Goal: Information Seeking & Learning: Find specific fact

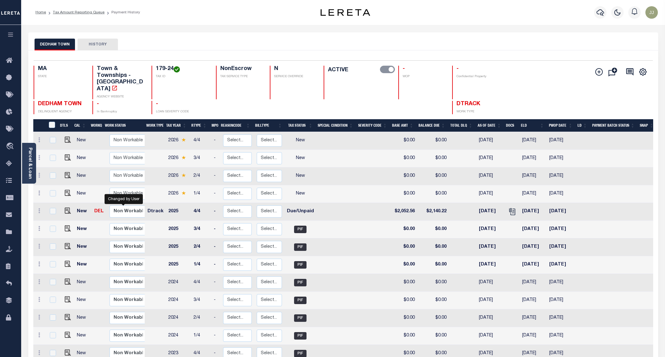
select select "true"
click at [65, 207] on img "" at bounding box center [68, 210] width 6 height 6
checkbox input "true"
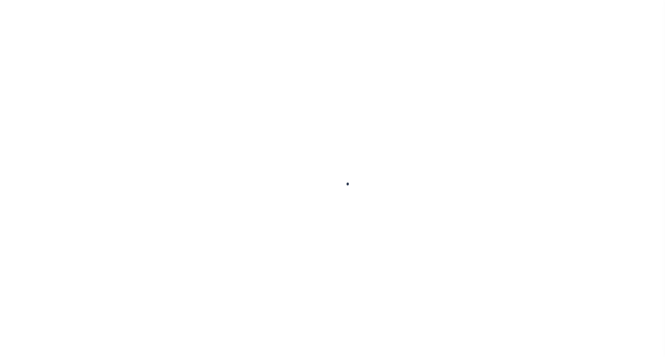
checkbox input "false"
type input "[DATE]"
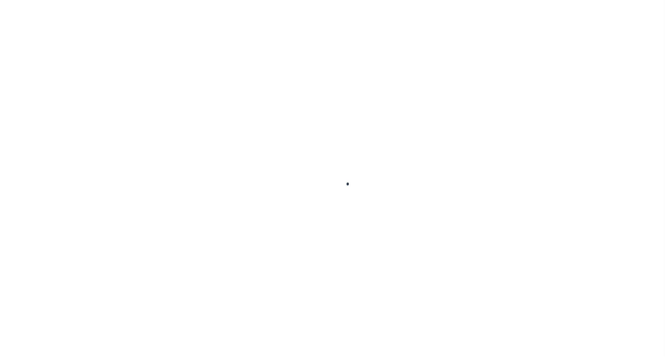
type input "[DATE]"
select select "DUE"
type input "$2,052.56"
type input "$87.66"
type input "$2,140.22"
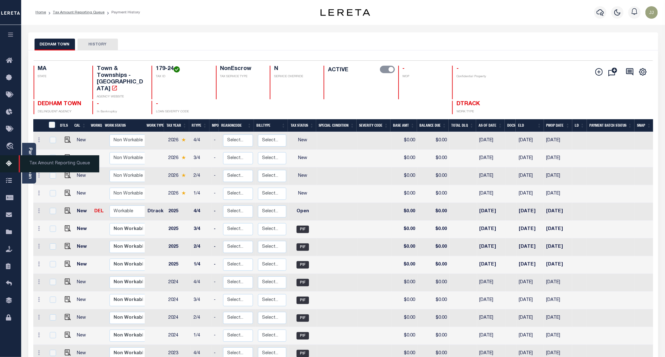
click at [11, 165] on icon at bounding box center [11, 164] width 10 height 8
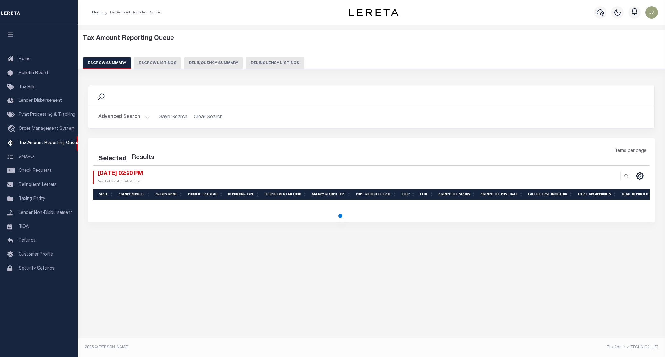
select select "100"
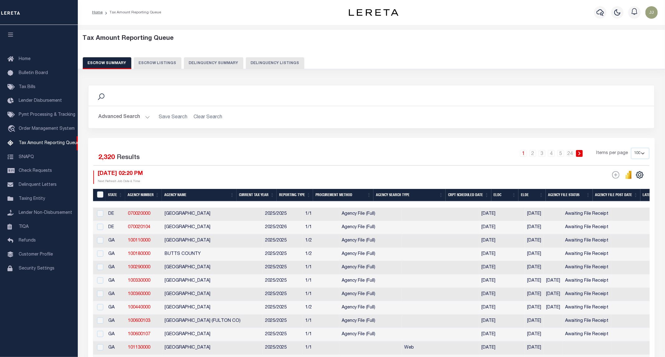
click at [277, 60] on button "Delinquency Listings" at bounding box center [275, 63] width 58 height 12
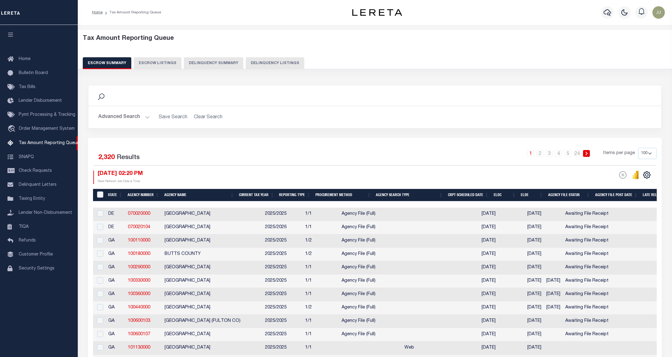
select select "MA"
select select "100"
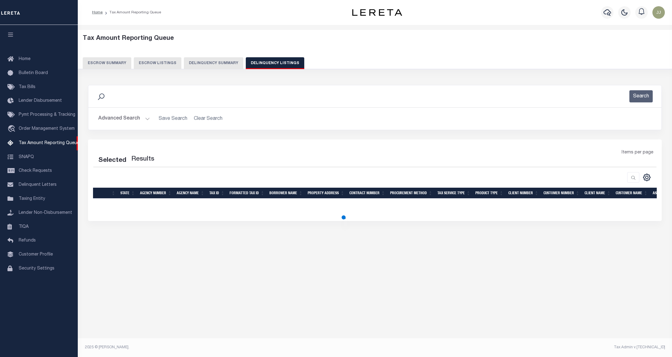
select select "100"
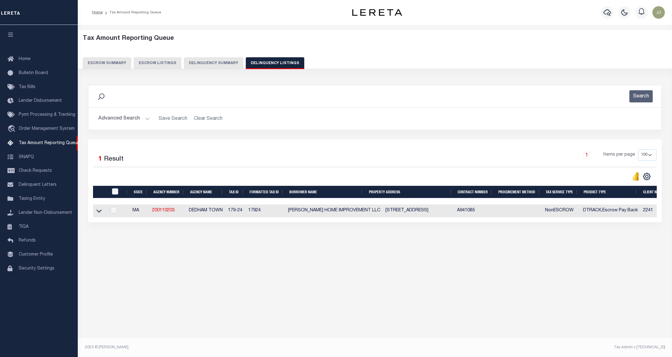
click at [127, 115] on button "Advanced Search" at bounding box center [124, 119] width 52 height 12
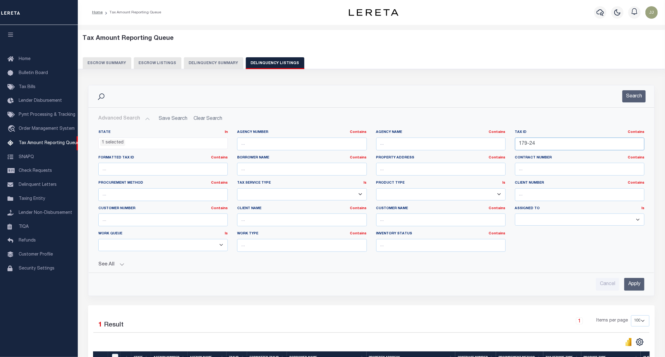
drag, startPoint x: 517, startPoint y: 148, endPoint x: 487, endPoint y: 148, distance: 30.8
click at [487, 148] on div "State In In AK AL AR AZ CA CO CT DC DE FL GA GU HI IA ID IL IN KS KY LA MA MD M…" at bounding box center [371, 193] width 555 height 127
paste input "57 73"
type input "157 73"
click at [639, 97] on button "Search" at bounding box center [633, 96] width 23 height 12
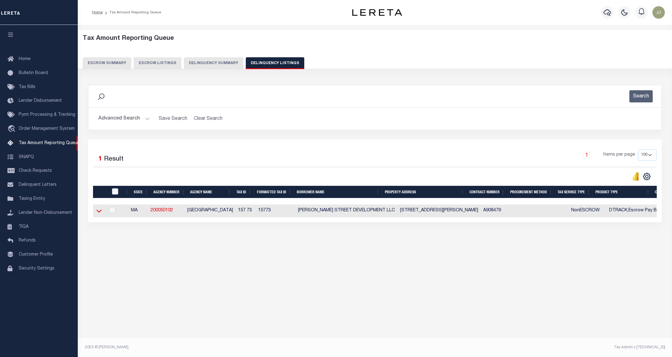
click at [97, 214] on icon at bounding box center [98, 210] width 5 height 7
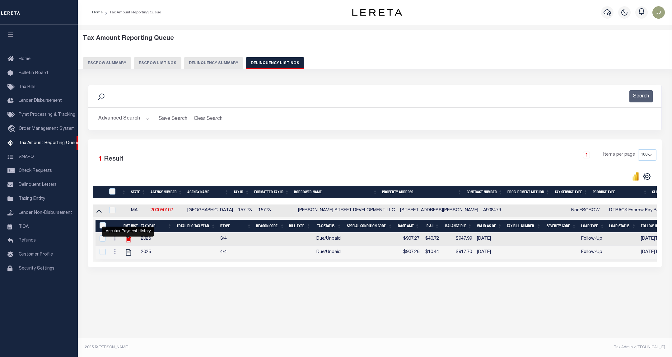
click at [127, 242] on icon "" at bounding box center [128, 239] width 5 height 7
checkbox input "true"
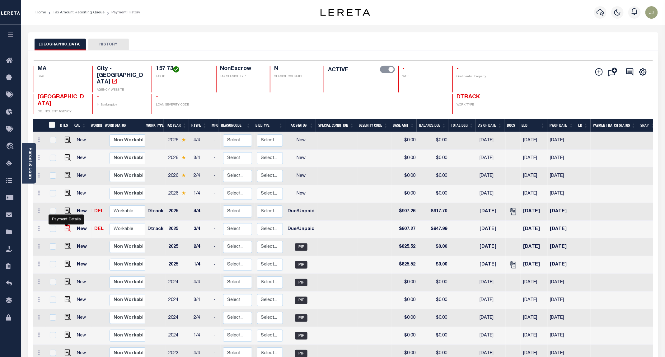
click at [65, 225] on img "" at bounding box center [68, 228] width 6 height 6
checkbox input "true"
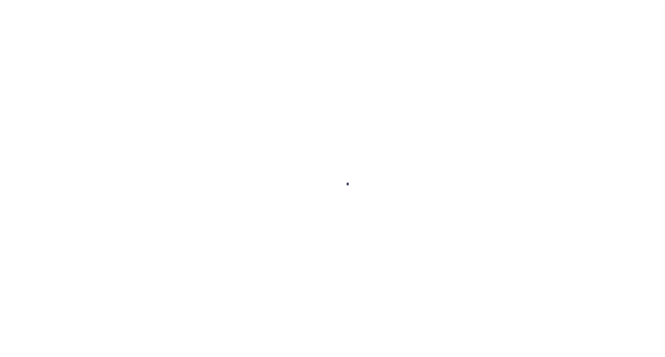
select select "DUE"
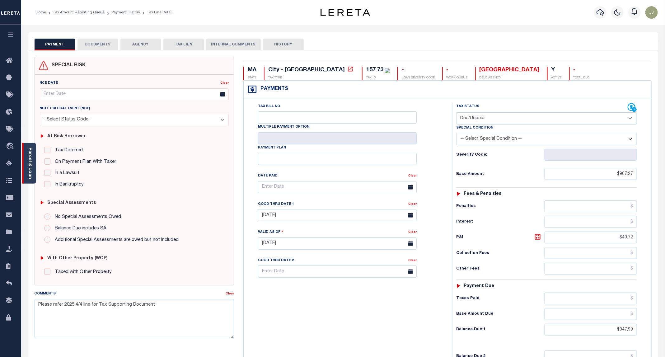
click at [35, 174] on div "Parcel & Loan" at bounding box center [29, 163] width 14 height 41
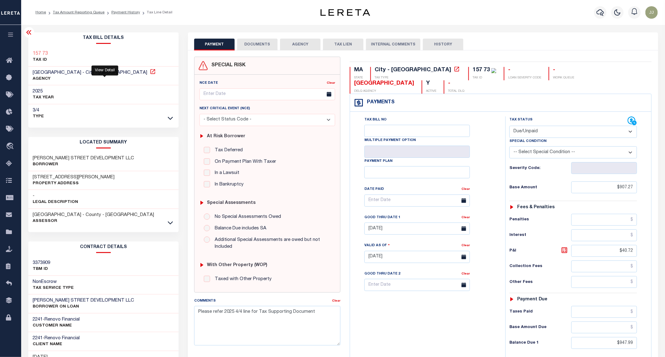
click at [150, 72] on icon at bounding box center [153, 71] width 6 height 6
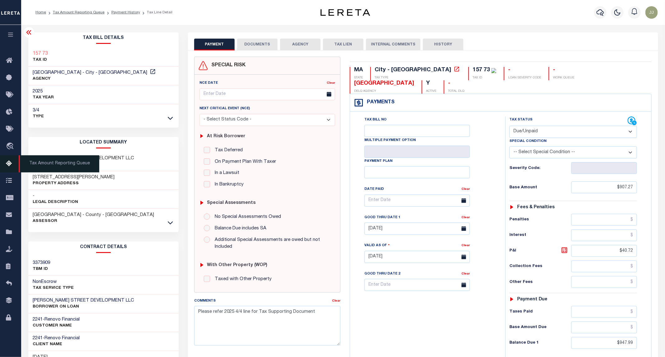
click at [8, 166] on icon at bounding box center [11, 164] width 10 height 8
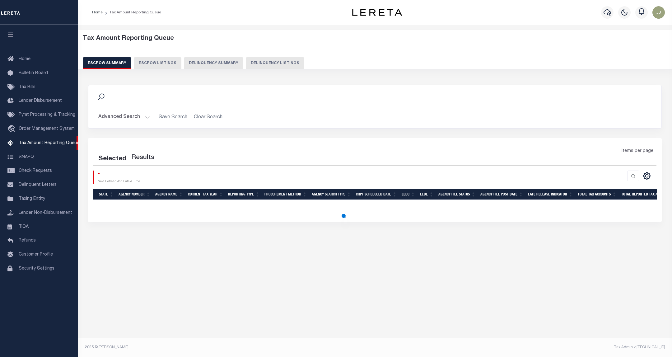
select select "100"
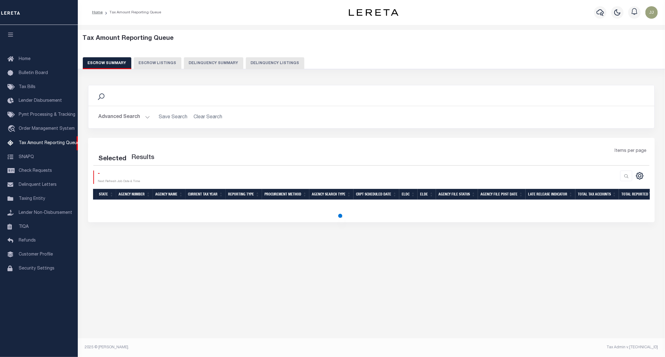
select select "100"
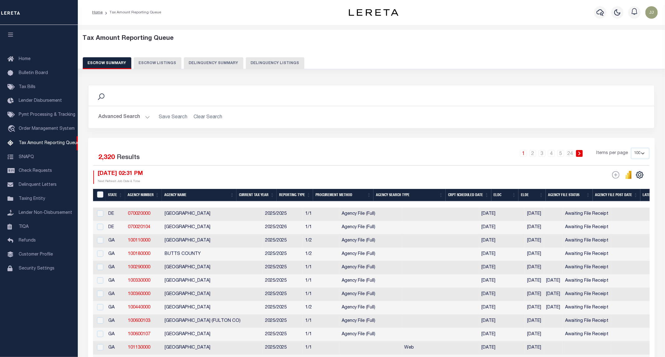
click at [270, 61] on button "Delinquency Listings" at bounding box center [275, 63] width 58 height 12
select select "100"
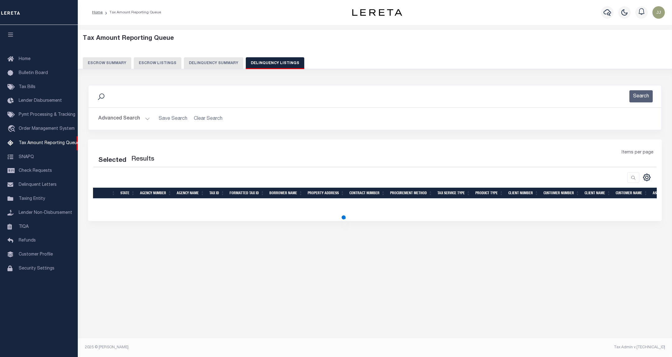
select select "100"
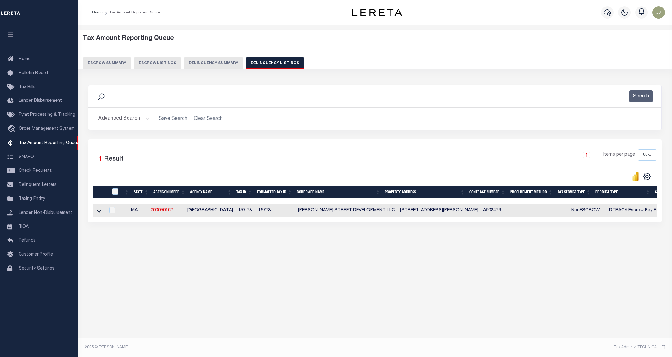
click at [131, 124] on button "Advanced Search" at bounding box center [124, 119] width 52 height 12
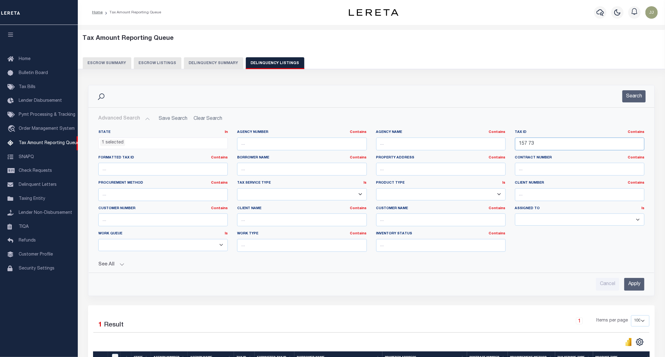
drag, startPoint x: 544, startPoint y: 149, endPoint x: 502, endPoint y: 147, distance: 42.1
click at [502, 147] on div "State In In AK AL AR AZ CA CO CT DC DE FL GA GU HI IA ID IL IN KS KY LA MA MD M…" at bounding box center [371, 193] width 555 height 127
paste input "1-08-082"
type input "[PHONE_NUMBER]"
click at [635, 95] on button "Search" at bounding box center [633, 96] width 23 height 12
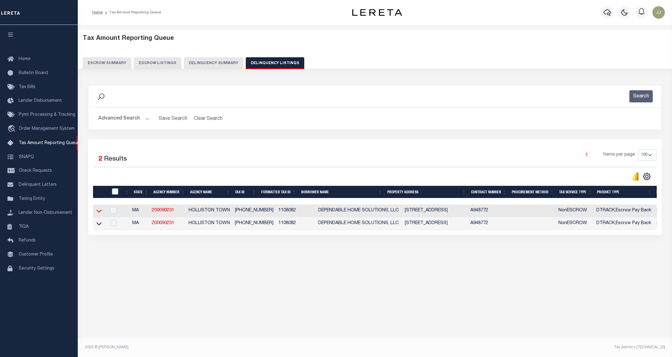
click at [100, 213] on icon at bounding box center [98, 211] width 5 height 3
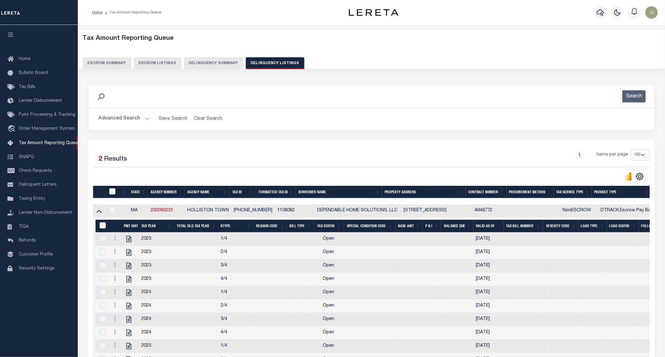
scroll to position [93, 0]
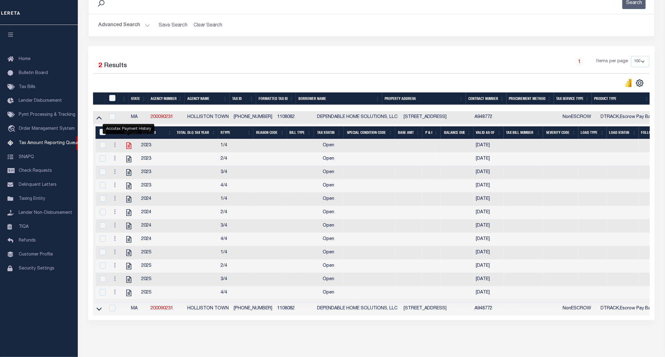
click at [129, 148] on icon "" at bounding box center [129, 146] width 8 height 8
checkbox input "true"
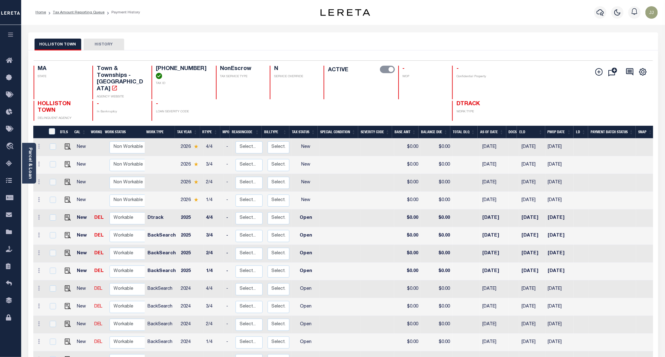
scroll to position [115, 0]
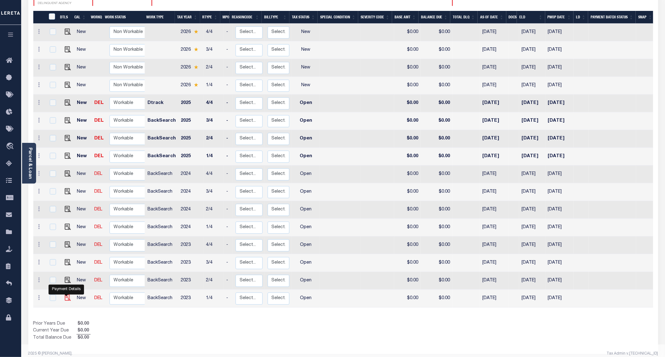
click at [65, 295] on img "" at bounding box center [68, 298] width 6 height 6
checkbox input "true"
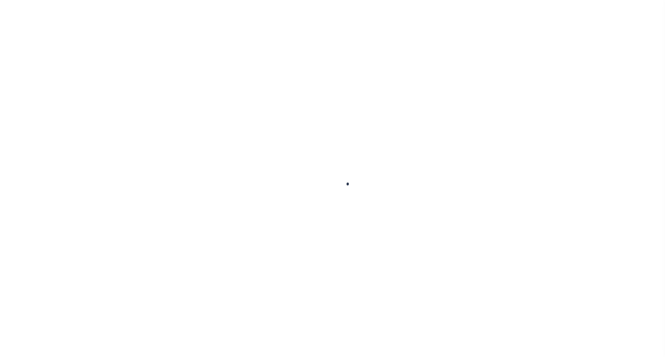
select select "OP2"
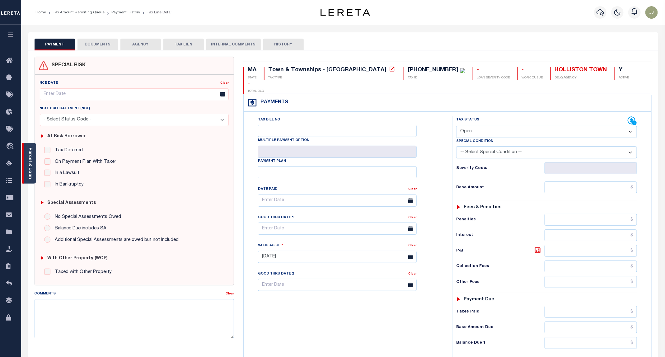
click at [30, 170] on link "Parcel & Loan" at bounding box center [30, 162] width 4 height 31
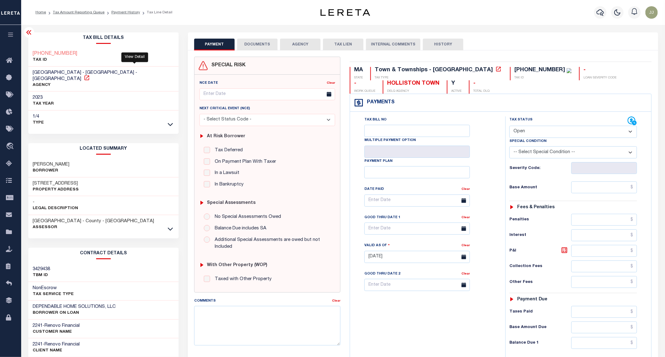
click at [89, 75] on icon at bounding box center [86, 77] width 5 height 5
drag, startPoint x: 91, startPoint y: 157, endPoint x: 32, endPoint y: 159, distance: 58.8
click at [32, 159] on div "[PERSON_NAME] Borrower" at bounding box center [103, 167] width 151 height 19
copy h3 "[PERSON_NAME]"
